Goal: Task Accomplishment & Management: Manage account settings

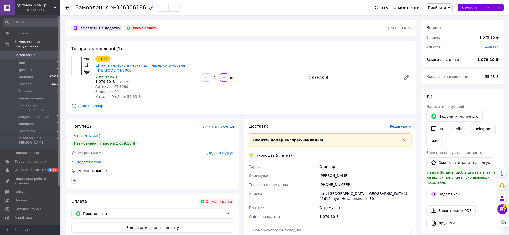
click at [20, 53] on span "Замовлення" at bounding box center [25, 55] width 21 height 5
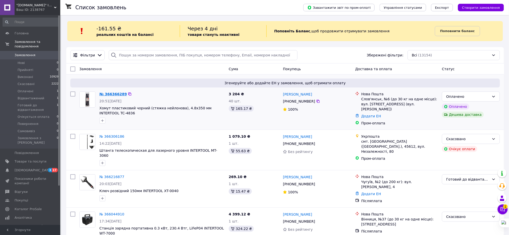
click at [111, 95] on link "№ 366366289" at bounding box center [112, 94] width 27 height 4
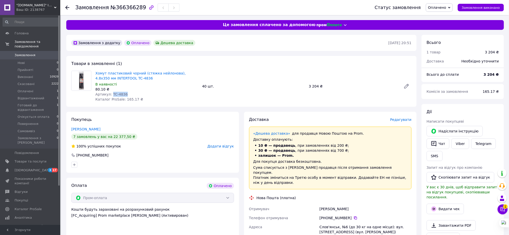
drag, startPoint x: 124, startPoint y: 96, endPoint x: 111, endPoint y: 95, distance: 13.3
click at [111, 95] on div "Артикул: TC-4836" at bounding box center [146, 94] width 103 height 5
copy span "TC-4836"
click at [89, 130] on link "[PERSON_NAME]" at bounding box center [85, 129] width 29 height 4
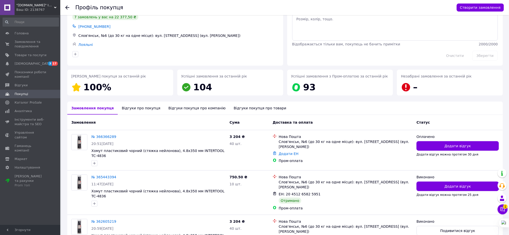
scroll to position [33, 0]
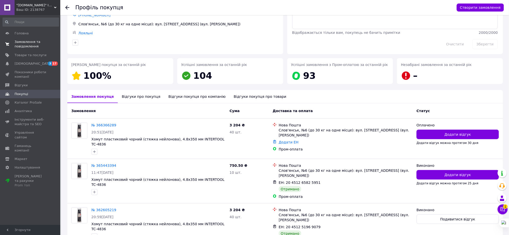
click at [21, 44] on span "Замовлення та повідомлення" at bounding box center [31, 44] width 32 height 9
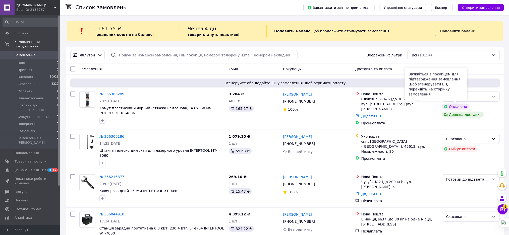
click at [461, 99] on div "Зв'яжіться з покупцем для підтвердження замовлення. Щоб згенерувати ЕН, перейді…" at bounding box center [435, 84] width 63 height 33
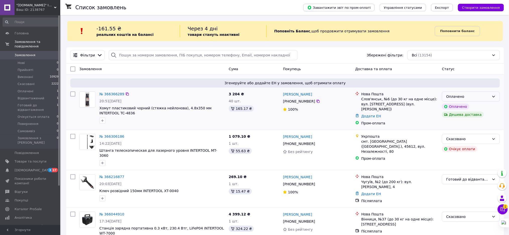
click at [476, 101] on div "Оплачено" at bounding box center [471, 97] width 58 height 10
click at [456, 108] on li "Прийнято" at bounding box center [470, 107] width 57 height 9
click at [501, 209] on icon at bounding box center [502, 209] width 5 height 5
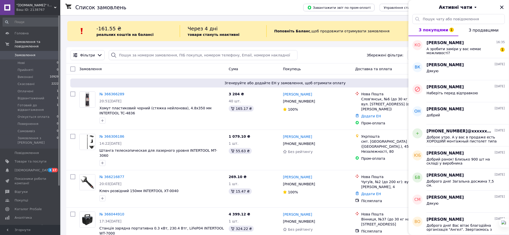
click at [338, 55] on div "Фільтри Збережені фільтри: Всі (13154)" at bounding box center [284, 55] width 433 height 10
click at [503, 7] on icon "Закрити" at bounding box center [502, 7] width 6 height 6
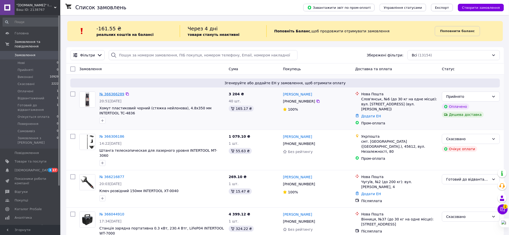
click at [110, 95] on link "№ 366366289" at bounding box center [111, 94] width 25 height 4
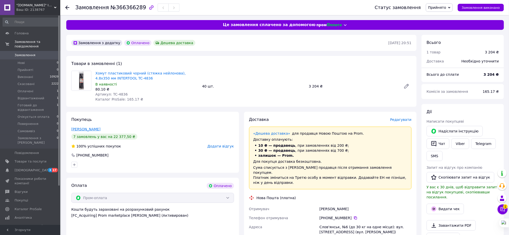
click at [92, 130] on link "[PERSON_NAME]" at bounding box center [85, 129] width 29 height 4
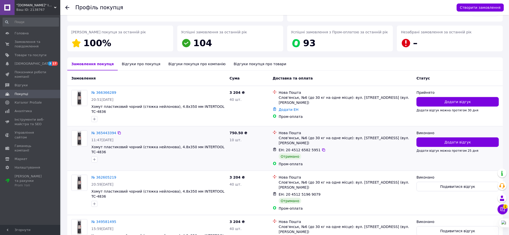
scroll to position [67, 0]
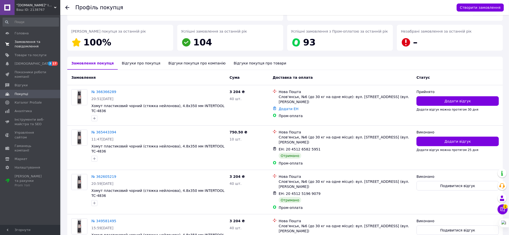
click at [16, 42] on span "Замовлення та повідомлення" at bounding box center [31, 44] width 32 height 9
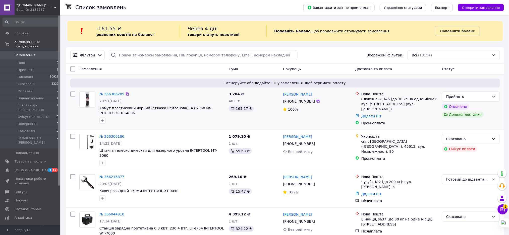
click at [105, 97] on div "№ 366366289" at bounding box center [112, 94] width 26 height 6
click at [105, 95] on link "№ 366366289" at bounding box center [111, 94] width 25 height 4
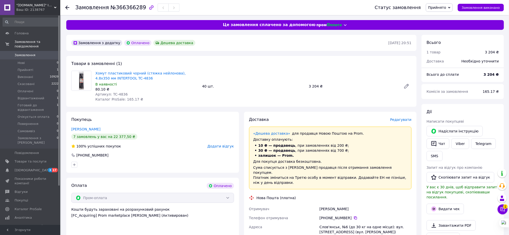
click at [27, 53] on span "Замовлення" at bounding box center [25, 55] width 21 height 5
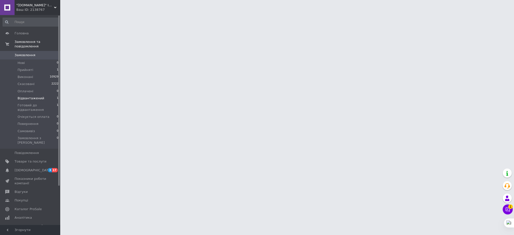
click at [26, 96] on span "Відвантажений" at bounding box center [31, 98] width 27 height 5
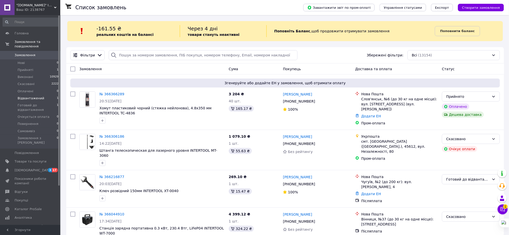
click at [26, 96] on span "Відвантажений" at bounding box center [31, 98] width 27 height 5
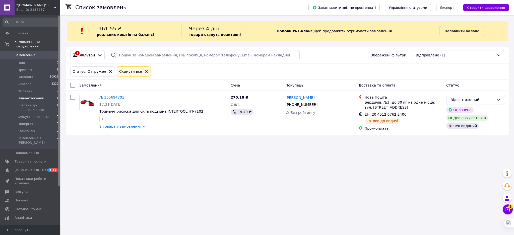
click at [29, 53] on span "Замовлення" at bounding box center [25, 55] width 21 height 5
